Goal: Check status: Check status

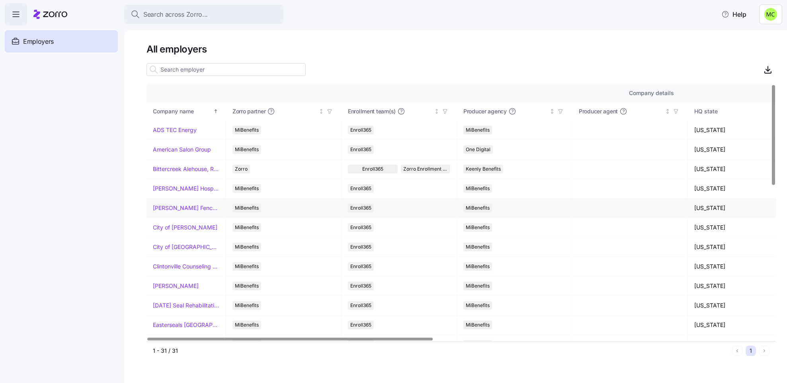
click at [160, 208] on link "[PERSON_NAME] Fence Company" at bounding box center [186, 208] width 66 height 8
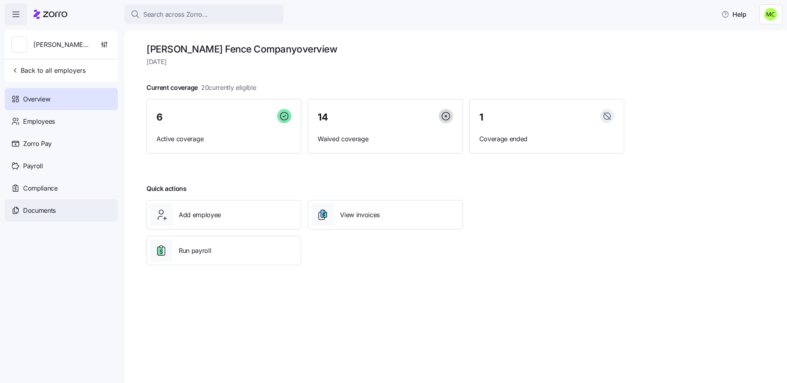
click at [32, 208] on span "Documents" at bounding box center [39, 211] width 33 height 10
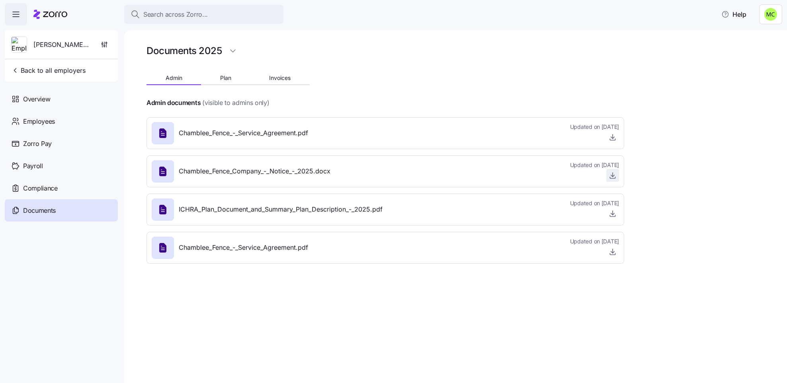
click at [613, 174] on icon "button" at bounding box center [613, 175] width 0 height 4
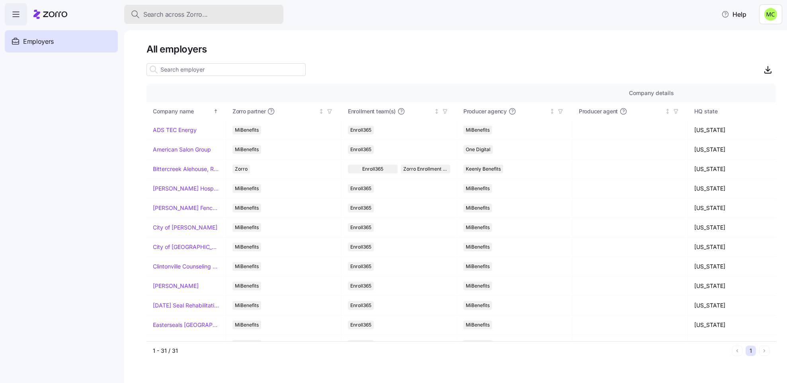
click at [187, 13] on span "Search across Zorro..." at bounding box center [175, 15] width 64 height 10
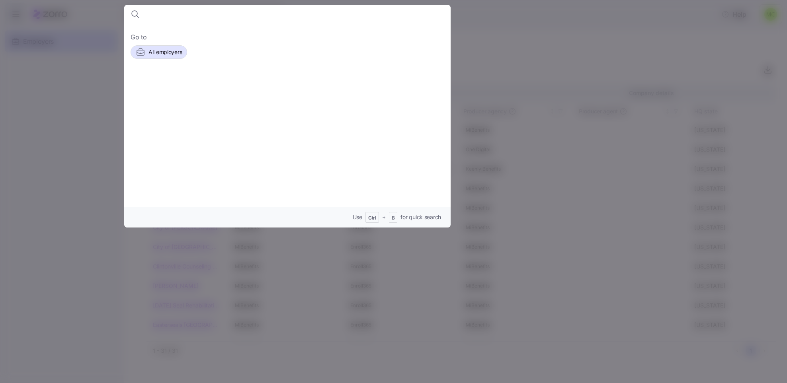
click at [187, 13] on input at bounding box center [248, 14] width 204 height 19
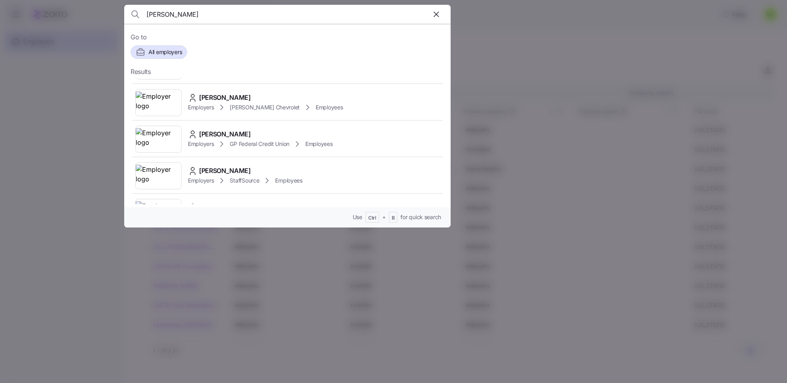
scroll to position [506, 0]
type input "robert"
click at [228, 102] on span "Robert Bryant" at bounding box center [225, 97] width 52 height 10
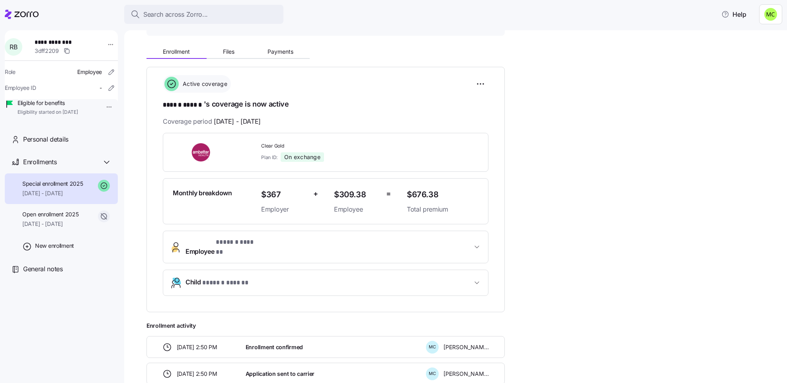
scroll to position [74, 0]
click at [293, 247] on span "Employee * ****** ****** *" at bounding box center [328, 245] width 287 height 19
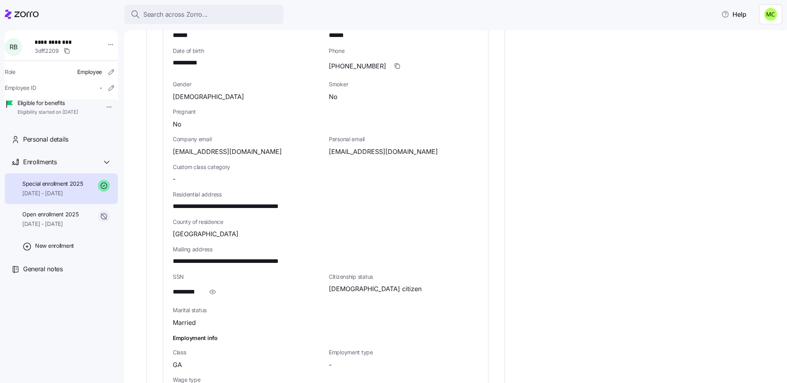
scroll to position [347, 0]
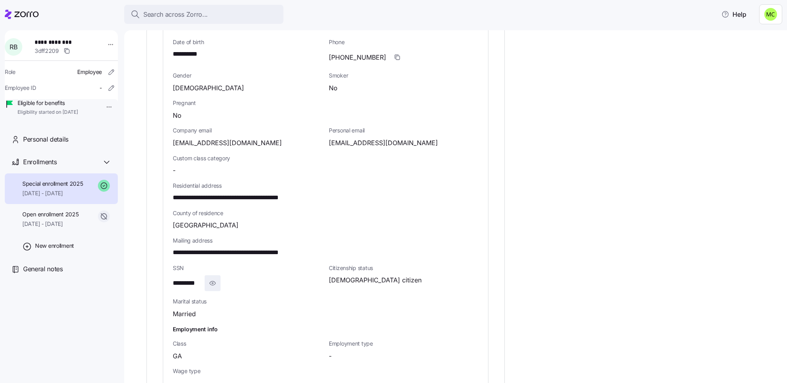
click at [211, 279] on icon "button" at bounding box center [213, 284] width 8 height 10
